Goal: Find contact information: Find contact information

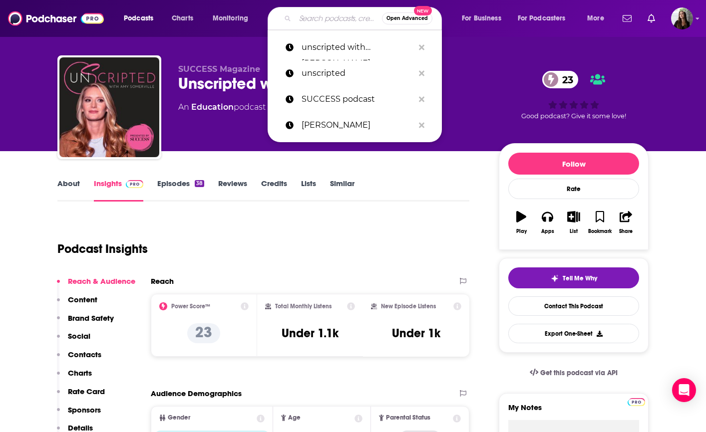
scroll to position [11, 0]
type input "Whine down with jana kramer"
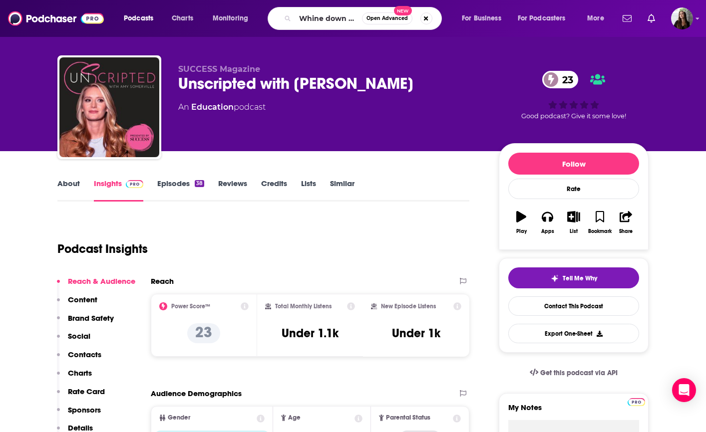
scroll to position [0, 54]
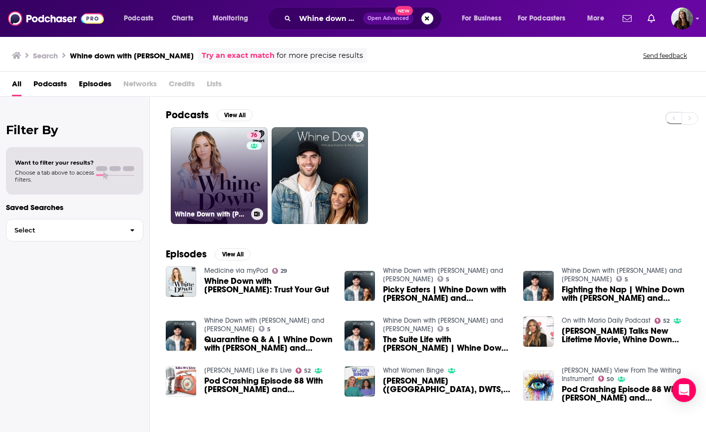
click at [224, 184] on link "76 Whine Down with Jana Kramer" at bounding box center [219, 175] width 97 height 97
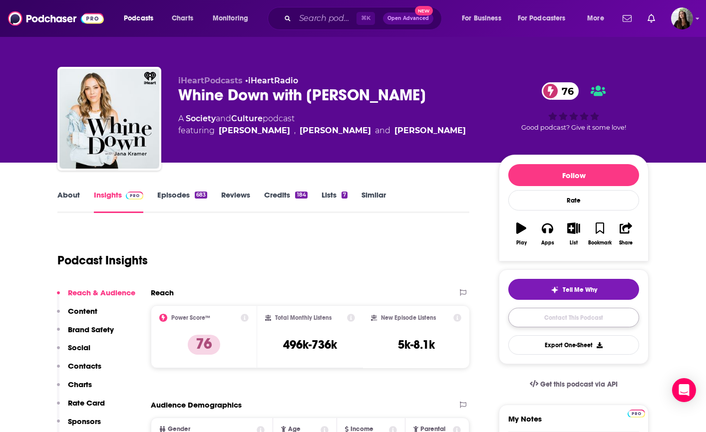
click at [551, 312] on link "Contact This Podcast" at bounding box center [573, 317] width 131 height 19
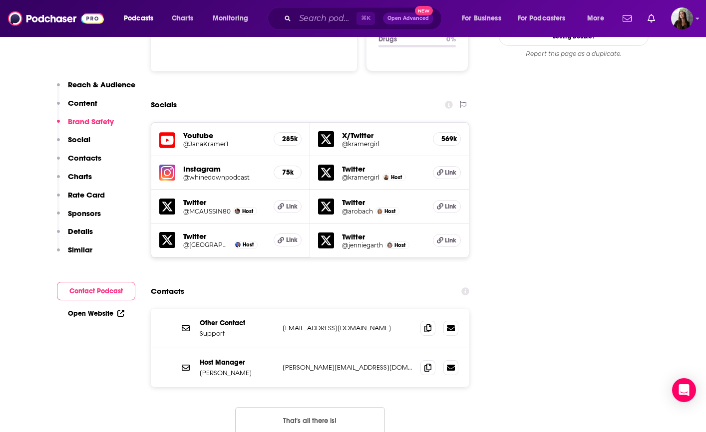
scroll to position [1102, 0]
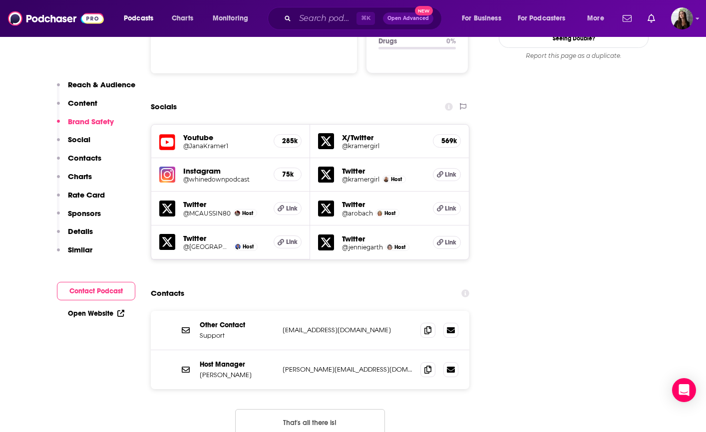
click at [202, 142] on h5 "@JanaKramer1" at bounding box center [224, 145] width 82 height 7
